Goal: Task Accomplishment & Management: Use online tool/utility

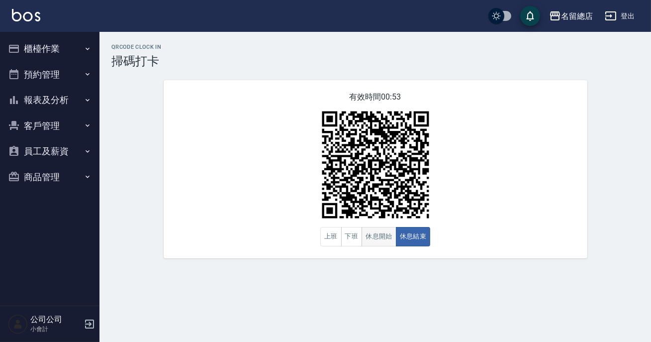
click at [368, 228] on button "休息開始" at bounding box center [378, 236] width 35 height 19
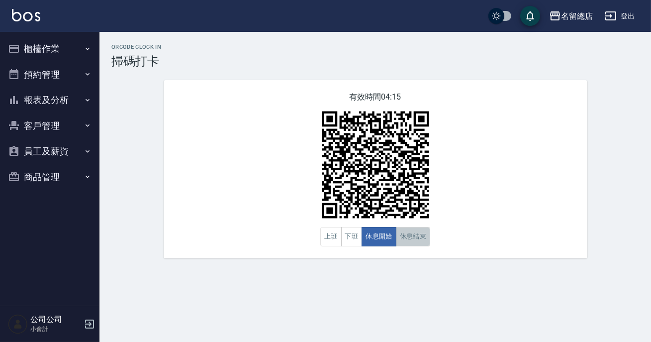
click at [420, 241] on button "休息結束" at bounding box center [413, 236] width 35 height 19
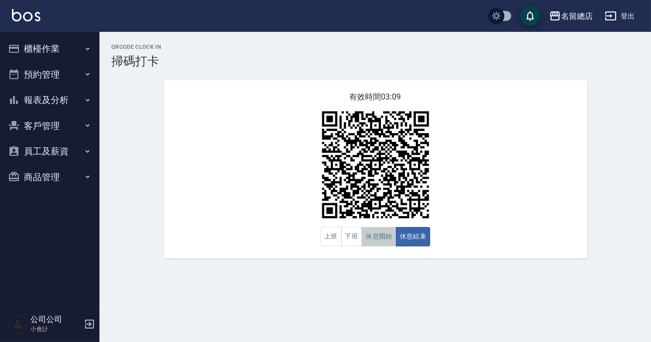
click at [390, 244] on button "休息開始" at bounding box center [378, 236] width 35 height 19
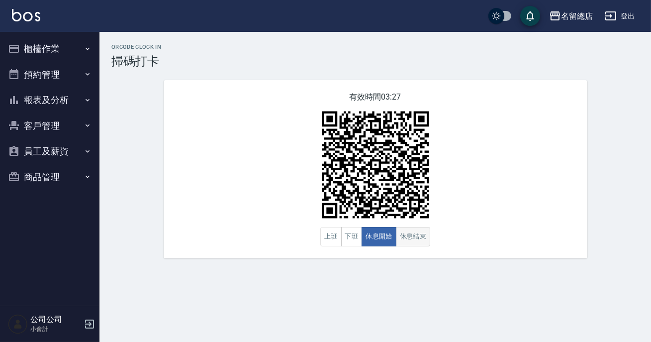
drag, startPoint x: 406, startPoint y: 238, endPoint x: 423, endPoint y: 239, distance: 17.0
click at [405, 238] on button "休息結束" at bounding box center [413, 236] width 35 height 19
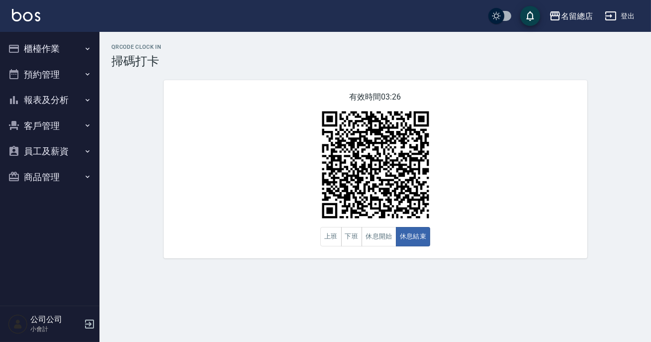
click at [454, 248] on div "有效時間 03:26 上班 下班 休息開始 休息結束" at bounding box center [376, 169] width 424 height 178
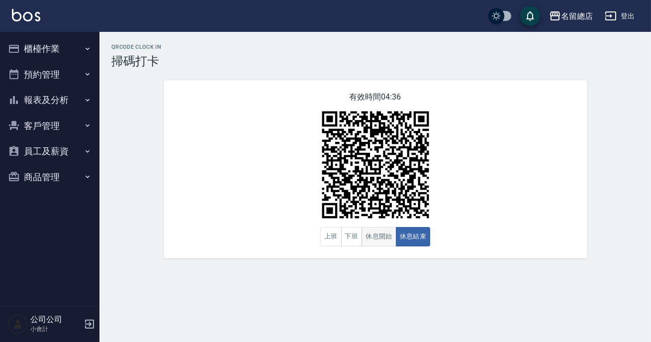
click at [393, 238] on button "休息開始" at bounding box center [378, 236] width 35 height 19
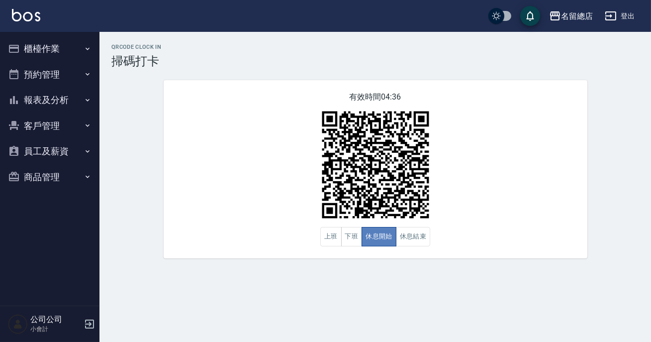
drag, startPoint x: 393, startPoint y: 239, endPoint x: 387, endPoint y: 238, distance: 5.6
click at [392, 240] on button "休息開始" at bounding box center [378, 236] width 35 height 19
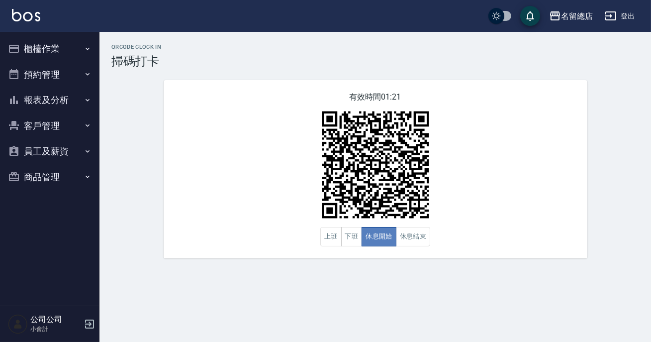
click at [387, 238] on button "休息開始" at bounding box center [378, 236] width 35 height 19
click at [428, 238] on button "休息結束" at bounding box center [413, 236] width 35 height 19
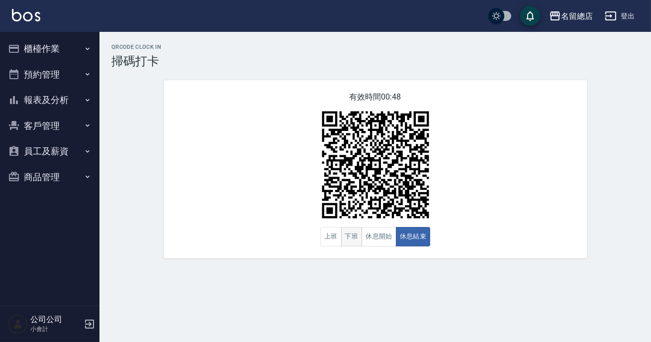
click at [352, 232] on button "下班" at bounding box center [351, 236] width 21 height 19
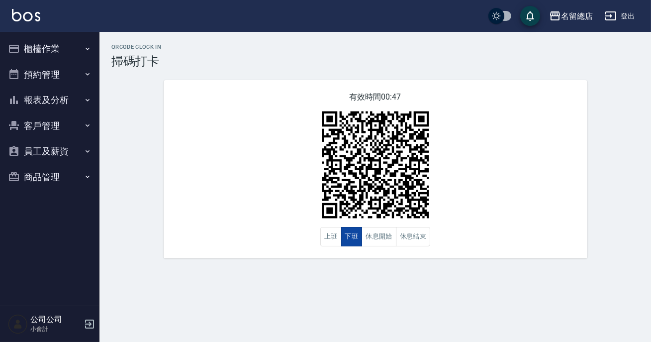
click at [352, 232] on button "下班" at bounding box center [351, 236] width 21 height 19
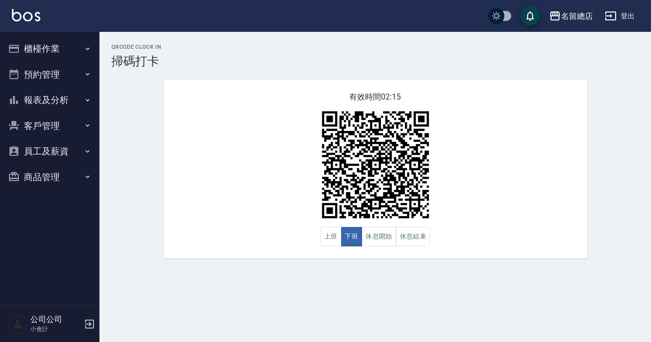
drag, startPoint x: 539, startPoint y: 190, endPoint x: 516, endPoint y: 188, distance: 23.4
click at [539, 190] on div "有效時間 02:15 上班 下班 休息開始 休息結束" at bounding box center [376, 169] width 424 height 178
click at [378, 241] on button "休息開始" at bounding box center [378, 236] width 35 height 19
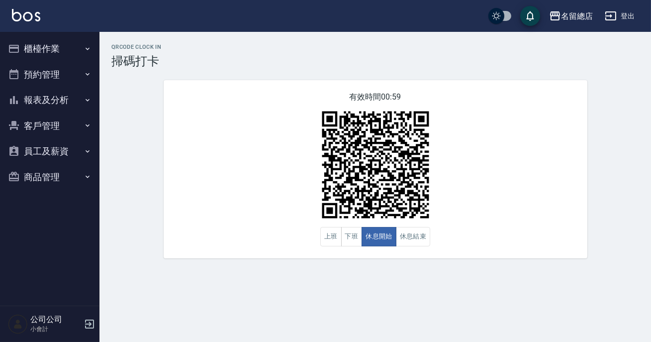
click at [550, 201] on div "有效時間 00:59 上班 下班 休息開始 休息結束" at bounding box center [376, 169] width 424 height 178
drag, startPoint x: 427, startPoint y: 243, endPoint x: 433, endPoint y: 243, distance: 5.5
click at [427, 243] on button "休息結束" at bounding box center [413, 236] width 35 height 19
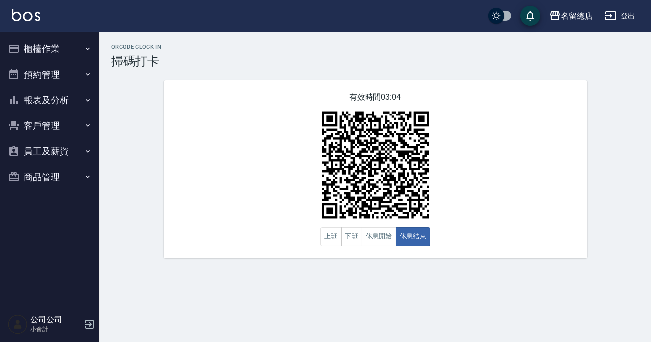
click at [484, 232] on div "有效時間 03:04 上班 下班 休息開始 休息結束" at bounding box center [376, 169] width 424 height 178
click at [390, 242] on button "休息開始" at bounding box center [378, 236] width 35 height 19
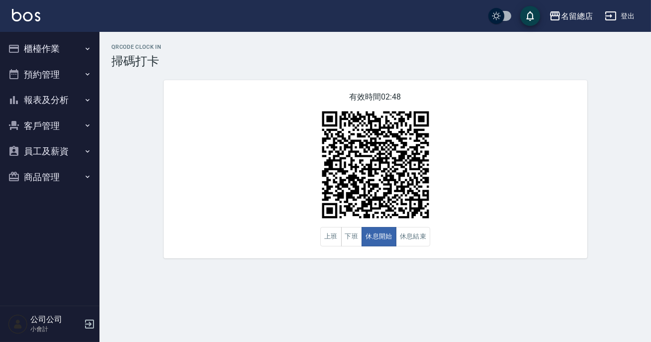
click at [577, 245] on div "有效時間 02:48 上班 下班 休息開始 休息結束" at bounding box center [376, 169] width 424 height 178
click at [418, 234] on button "休息結束" at bounding box center [413, 236] width 35 height 19
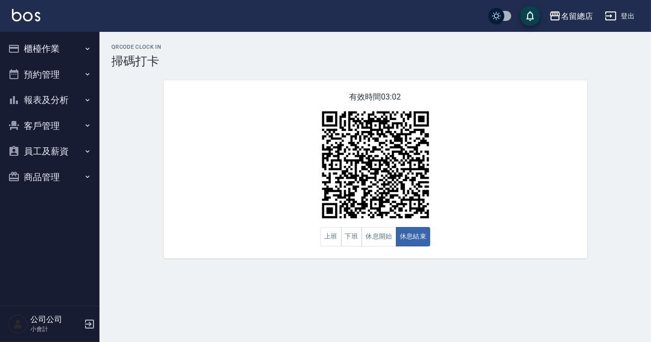
click at [408, 256] on div "有效時間 03:02 上班 下班 休息開始 休息結束" at bounding box center [376, 169] width 424 height 178
click at [382, 248] on div "有效時間 03:02 上班 下班 休息開始 休息結束" at bounding box center [376, 169] width 424 height 178
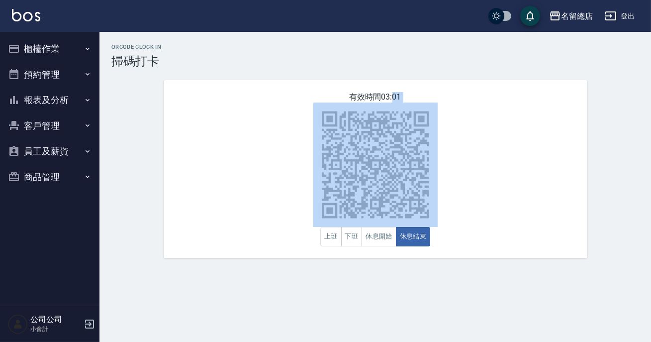
click at [382, 248] on div "有效時間 03:01 上班 下班 休息開始 休息結束" at bounding box center [376, 169] width 424 height 178
click at [382, 243] on button "休息開始" at bounding box center [378, 236] width 35 height 19
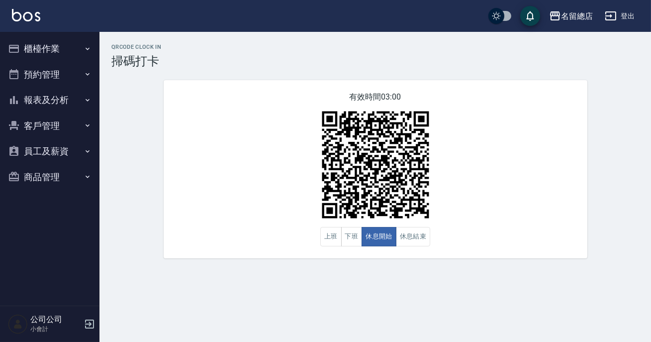
click at [403, 279] on div "QRcode Clock In 掃碼打卡 有效時間 03:00 上班 下班 休息開始 休息結束" at bounding box center [325, 171] width 651 height 342
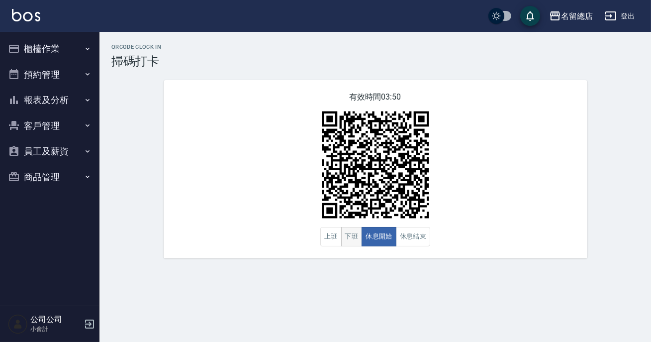
drag, startPoint x: 392, startPoint y: 250, endPoint x: 358, endPoint y: 240, distance: 35.1
click at [390, 244] on div "有效時間 03:50 上班 下班 休息開始 休息結束" at bounding box center [376, 169] width 424 height 178
click at [353, 241] on button "下班" at bounding box center [351, 236] width 21 height 19
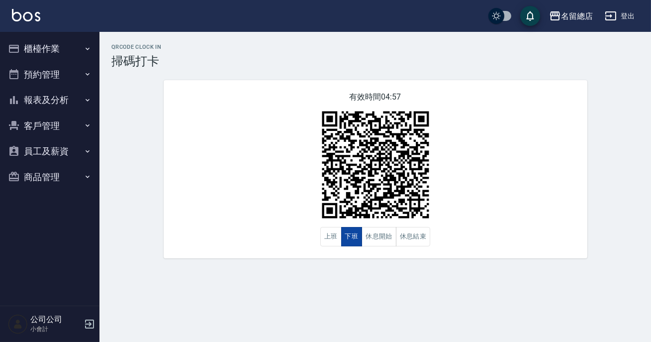
click at [353, 240] on button "下班" at bounding box center [351, 236] width 21 height 19
click at [414, 239] on button "休息結束" at bounding box center [413, 236] width 35 height 19
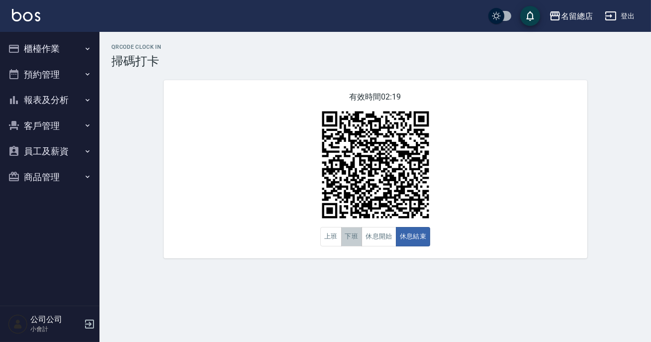
click at [349, 238] on button "下班" at bounding box center [351, 236] width 21 height 19
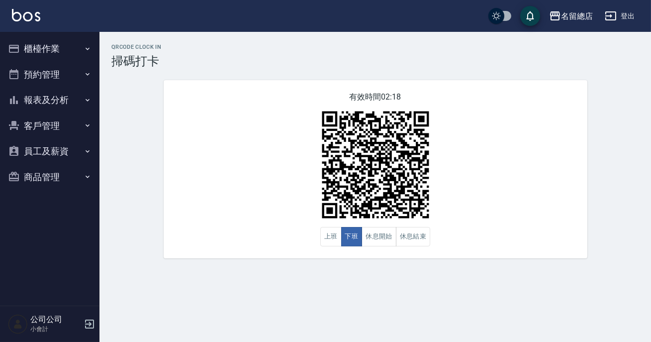
click at [372, 293] on div "QRcode Clock In 掃碼打卡 有效時間 02:18 上班 下班 休息開始 休息結束" at bounding box center [325, 171] width 651 height 342
